Goal: Task Accomplishment & Management: Manage account settings

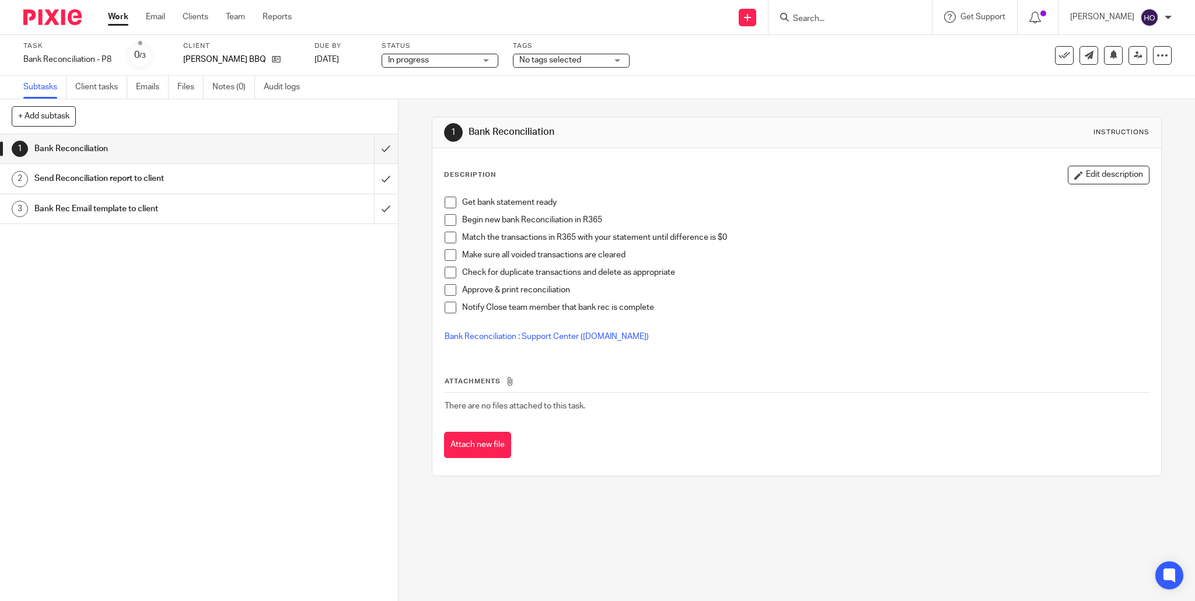
click at [487, 58] on div "In progress In progress" at bounding box center [440, 61] width 117 height 14
click at [621, 59] on div "No tags selected" at bounding box center [571, 61] width 117 height 14
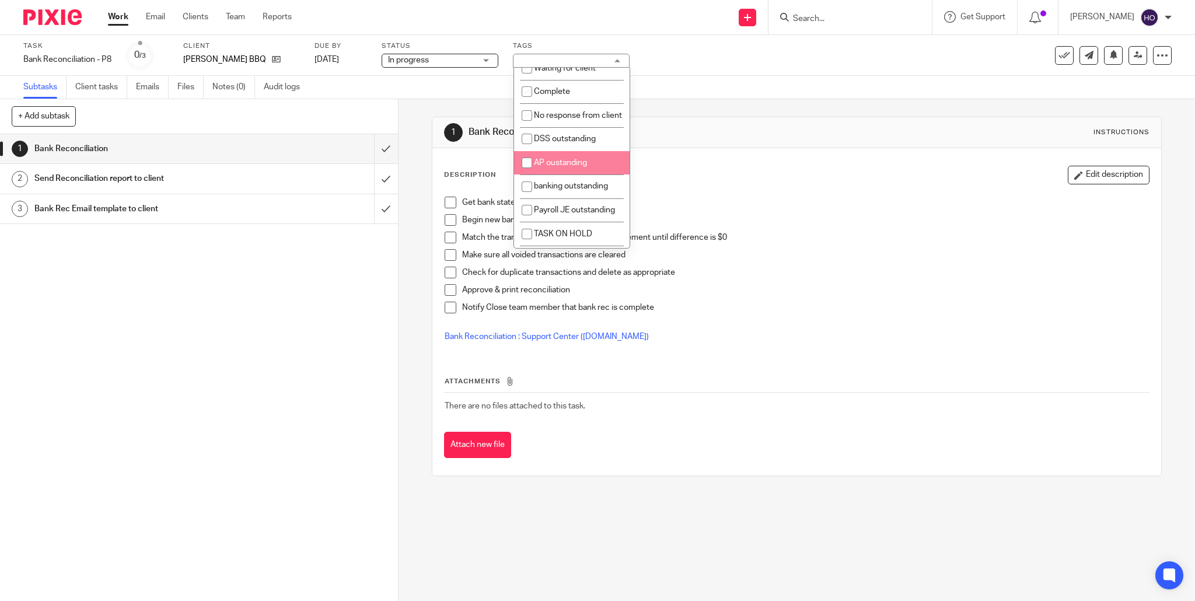
scroll to position [76, 0]
click at [527, 162] on input "checkbox" at bounding box center [527, 157] width 22 height 22
checkbox input "true"
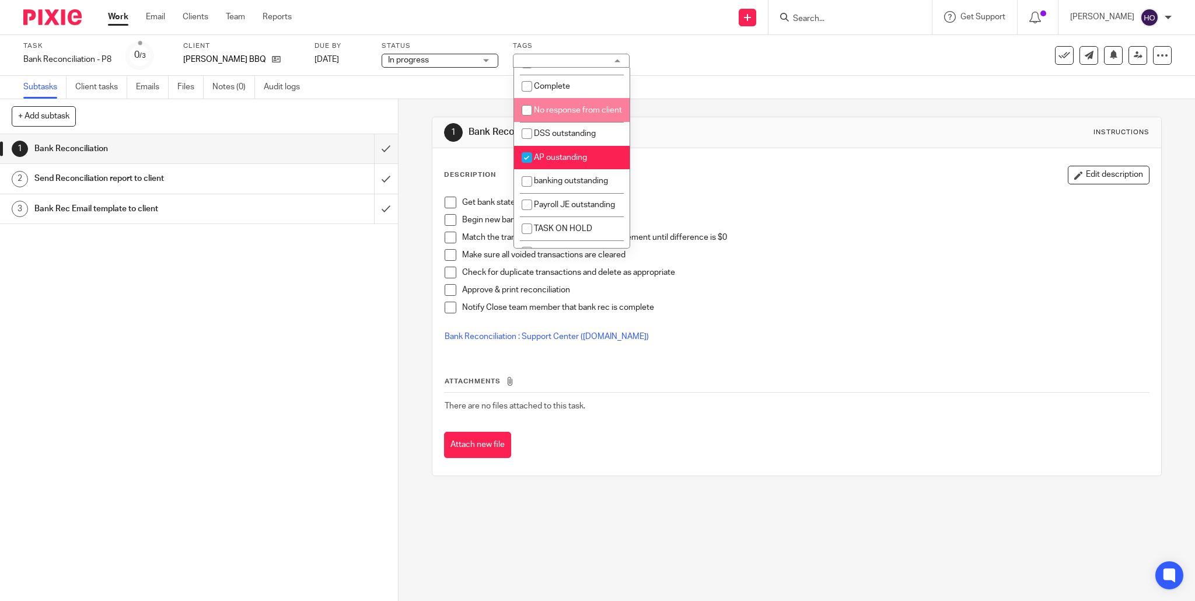
click at [380, 85] on div "Subtasks Client tasks Emails Files Notes (0) Audit logs" at bounding box center [597, 87] width 1195 height 23
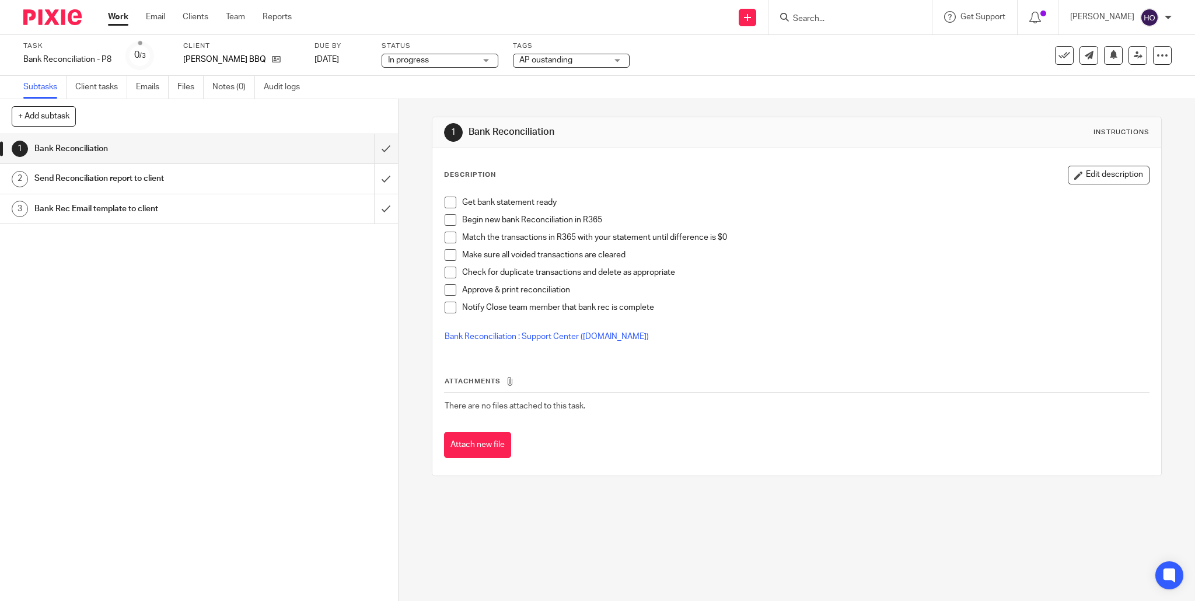
click at [113, 17] on link "Work" at bounding box center [118, 17] width 20 height 12
